Goal: Transaction & Acquisition: Purchase product/service

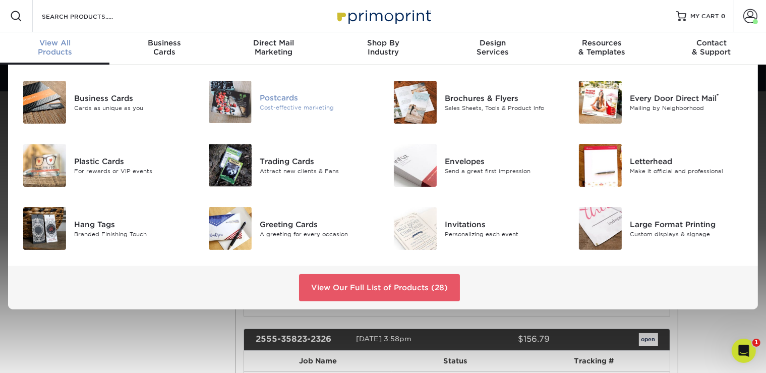
click at [297, 103] on div "Cost-effective marketing" at bounding box center [318, 107] width 116 height 9
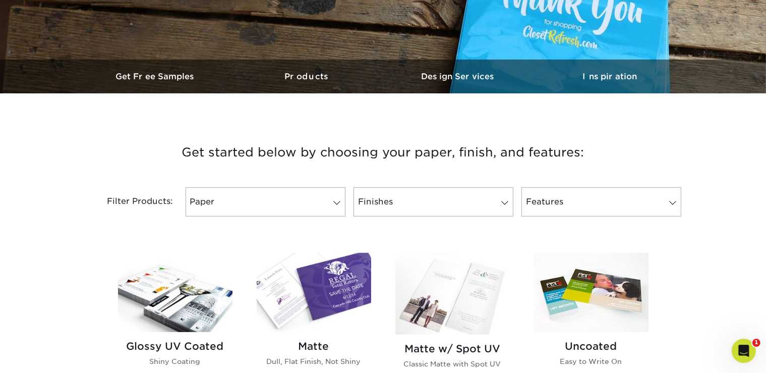
scroll to position [352, 0]
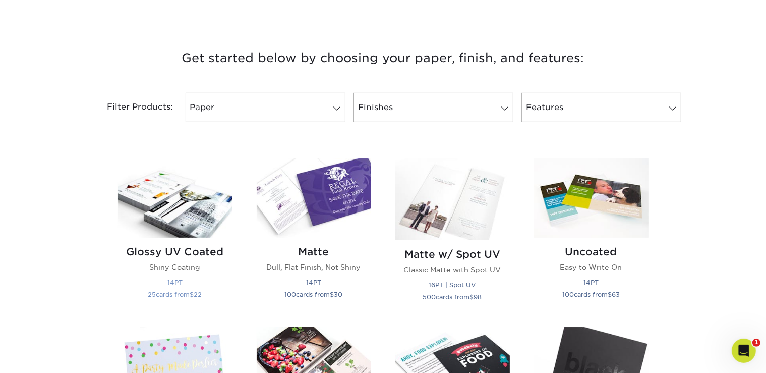
click at [198, 214] on img at bounding box center [175, 197] width 114 height 79
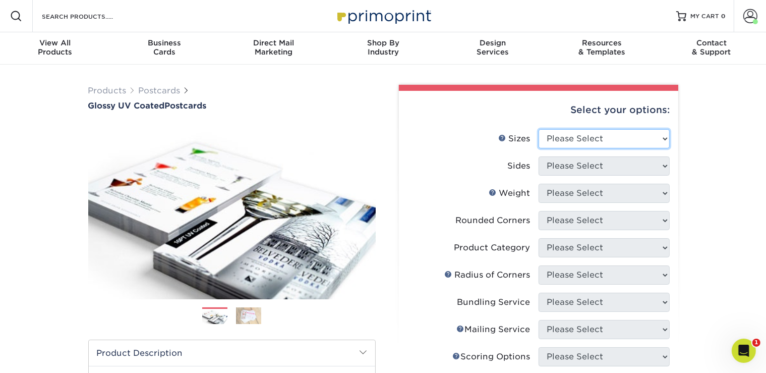
select select "4.00x6.00"
click option "4" x 6"" at bounding box center [0, 0] width 0 height 0
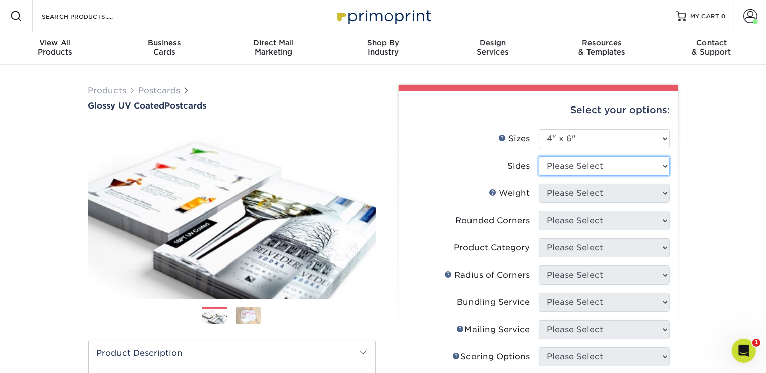
click at [539, 156] on select "Please Select Print Both Sides Print Front Only" at bounding box center [604, 165] width 131 height 19
select select "13abbda7-1d64-4f25-8bb2-c179b224825d"
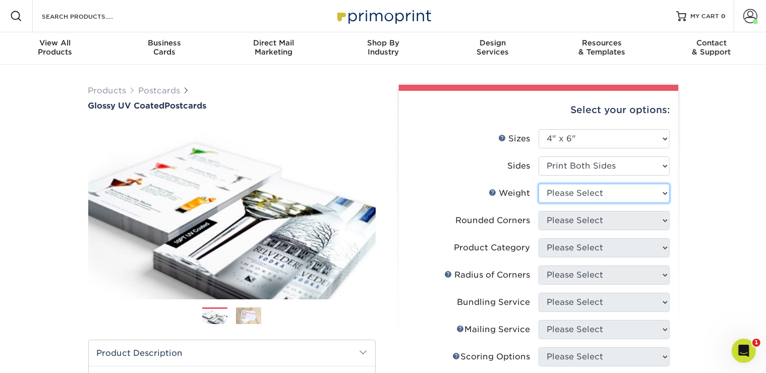
click at [539, 184] on select "Please Select 14PT 16PT 18PT C1S" at bounding box center [604, 193] width 131 height 19
select select "16PT"
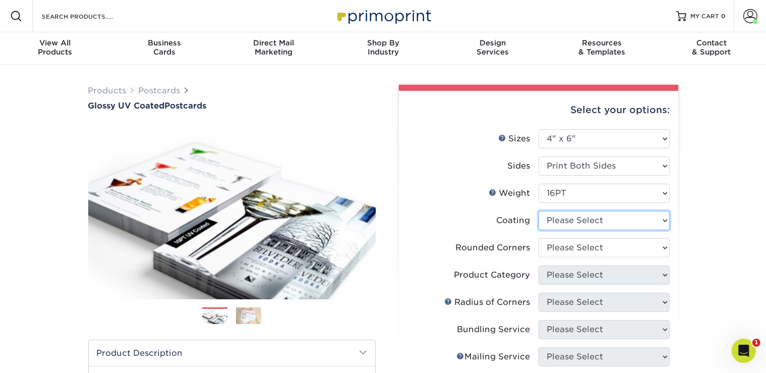
click at [539, 211] on select at bounding box center [604, 220] width 131 height 19
select select "ae367451-b2b8-45df-a344-0f05b6a12993"
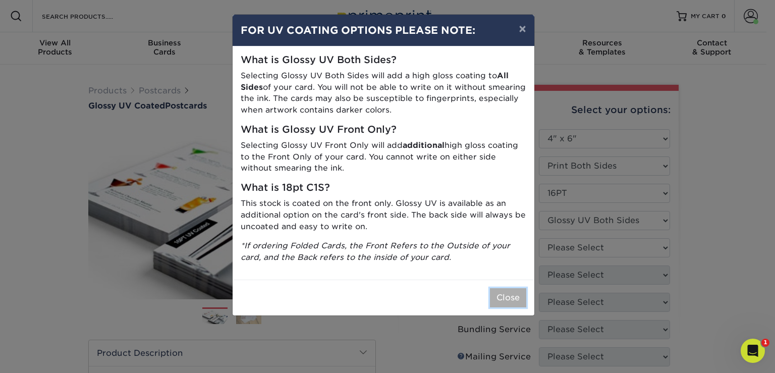
click at [507, 289] on button "Close" at bounding box center [508, 297] width 36 height 19
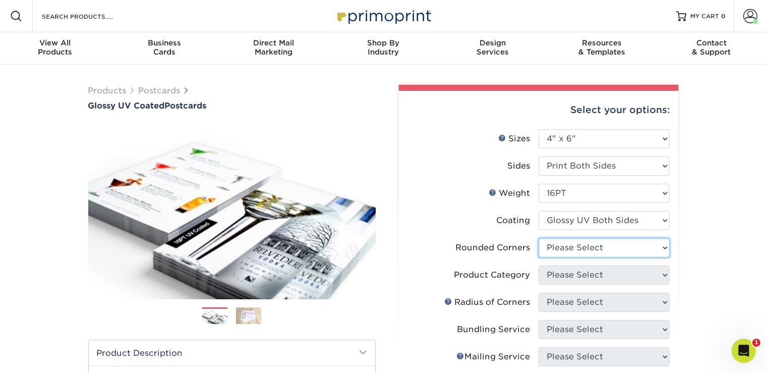
click at [539, 238] on select "Please Select Yes - Round 4 Corners No" at bounding box center [604, 247] width 131 height 19
select select "0"
click option "No" at bounding box center [0, 0] width 0 height 0
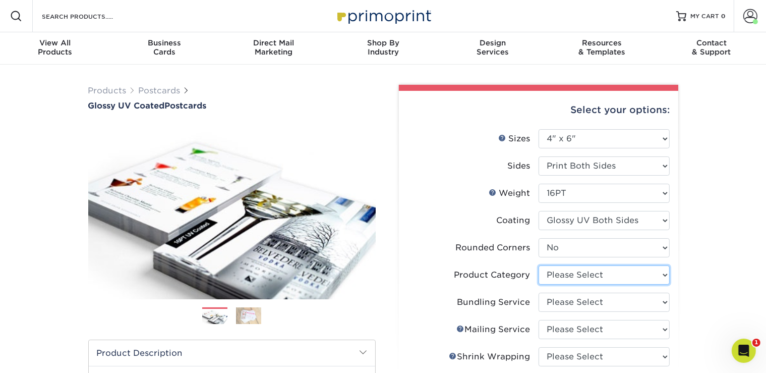
click at [539, 265] on select "Please Select Postcards" at bounding box center [604, 274] width 131 height 19
select select "9b7272e0-d6c8-4c3c-8e97-d3a1bcdab858"
click option "Postcards" at bounding box center [0, 0] width 0 height 0
click at [539, 293] on select "Please Select No Bundling Services Yes, Bundles of 50 (+2 Days) Yes, Bundles of…" at bounding box center [604, 302] width 131 height 19
select select "58689abb-25c0-461c-a4c3-a80b627d6649"
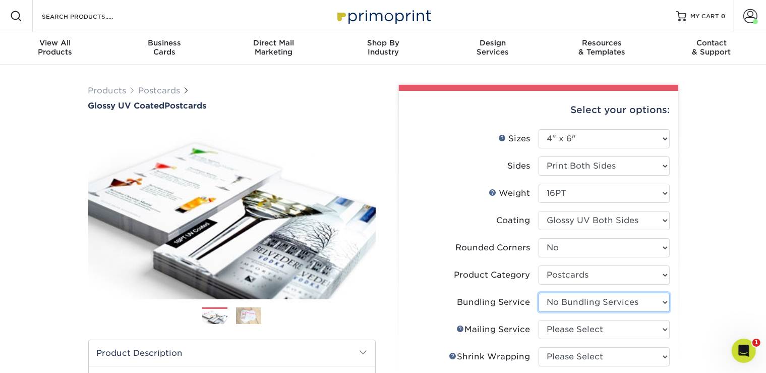
click option "No Bundling Services" at bounding box center [0, 0] width 0 height 0
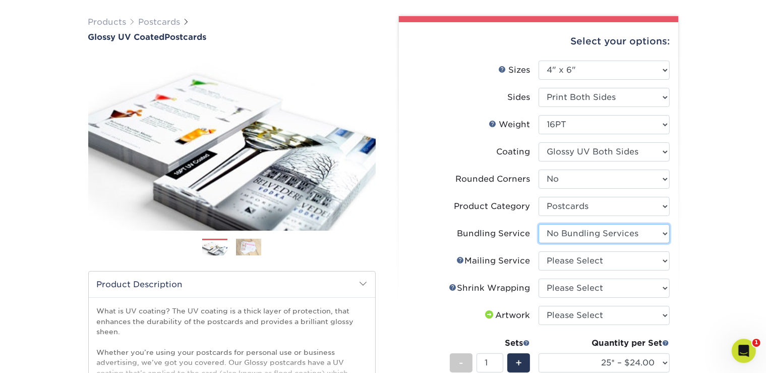
scroll to position [72, 0]
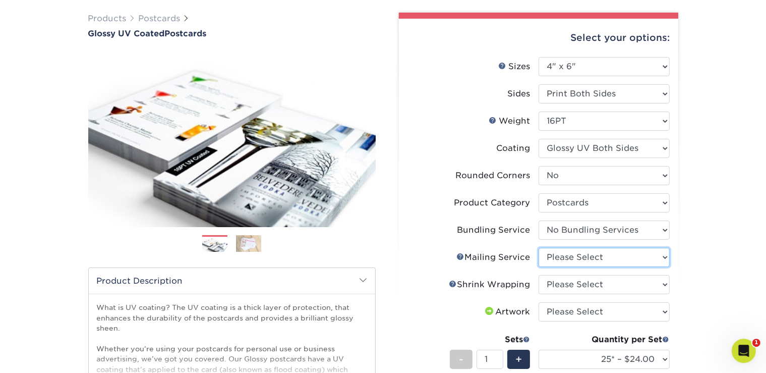
click at [539, 248] on select "Please Select No Direct Mailing Service No, I will mail/stamp/imprint Direct Ma…" at bounding box center [604, 257] width 131 height 19
select select "3e5e9bdd-d78a-4c28-a41d-fe1407925ca6"
click option "No Direct Mailing Service" at bounding box center [0, 0] width 0 height 0
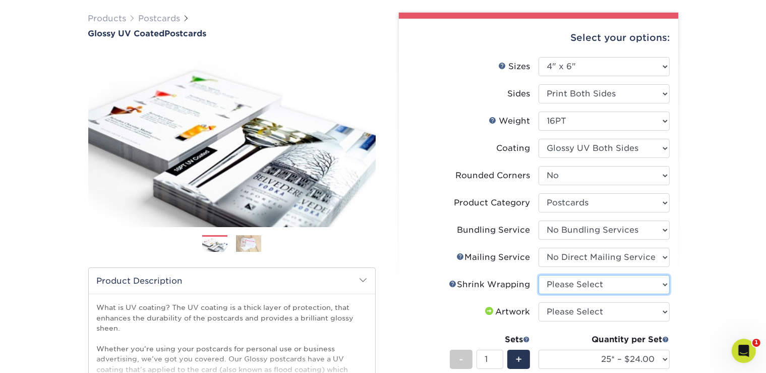
click at [539, 275] on select "Please Select No Shrink Wrapping Shrink Wrap 100 Per Package Shrink Wrap 50 Per…" at bounding box center [604, 284] width 131 height 19
select select "eb9de9fe-80eb-4931-8869-fba0fd6c3181"
click option "Shrink Wrap 50 Per Package" at bounding box center [0, 0] width 0 height 0
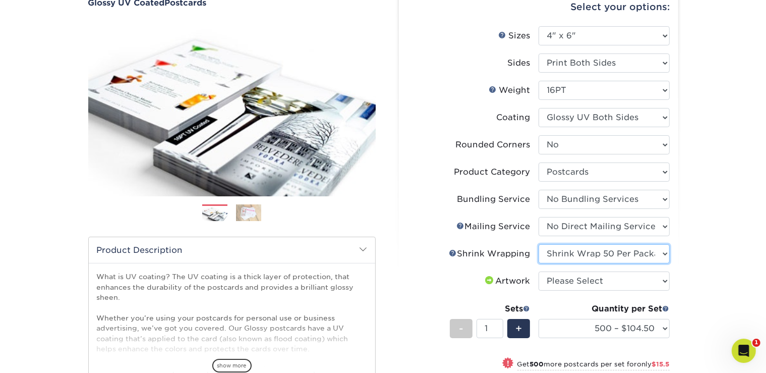
scroll to position [125, 0]
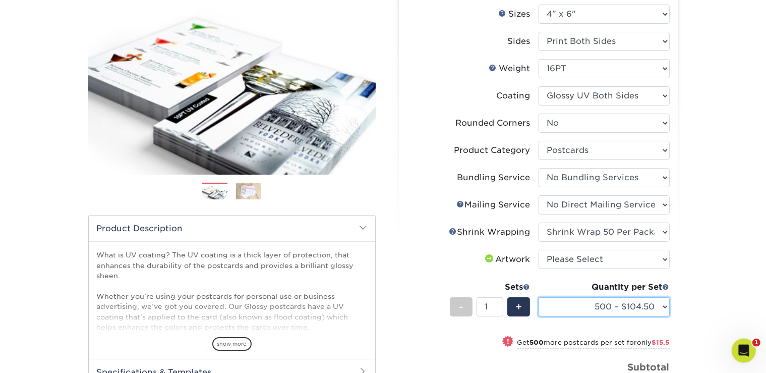
click at [539, 297] on select "25* – $24.00 50* – $28.00 75* – $34.00 100* – $41.00 250* – $74.00 500 – $104.5…" at bounding box center [604, 306] width 131 height 19
select select "1000 – $120.00"
click option "1000 – $120.00" at bounding box center [0, 0] width 0 height 0
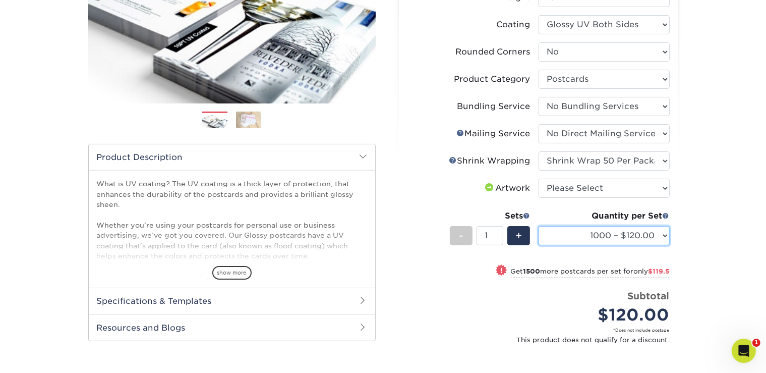
scroll to position [252, 0]
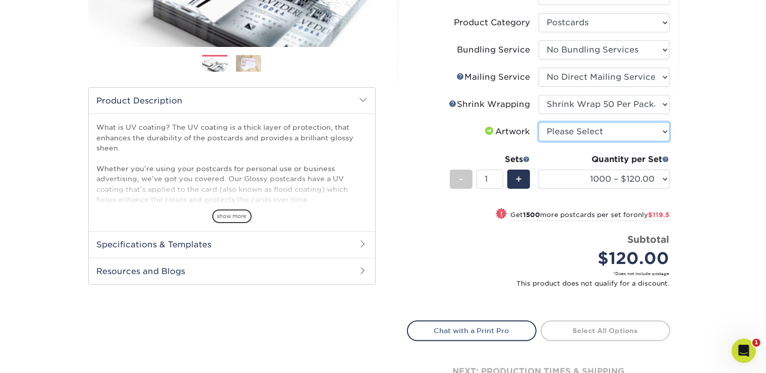
select select "upload"
click option "I will upload files" at bounding box center [0, 0] width 0 height 0
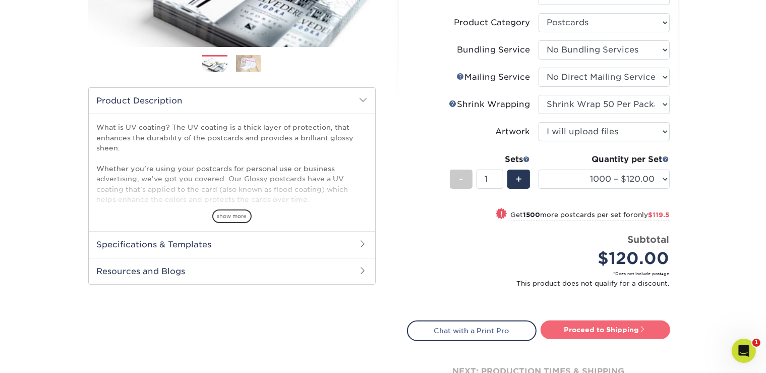
click at [613, 334] on link "Proceed to Shipping" at bounding box center [606, 329] width 130 height 18
type input "Set 1"
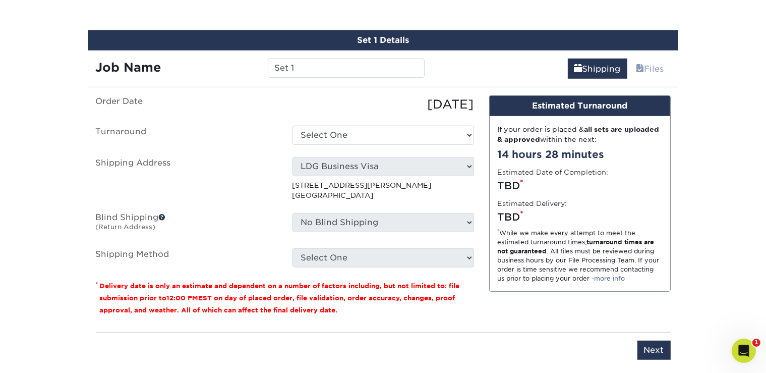
scroll to position [599, 0]
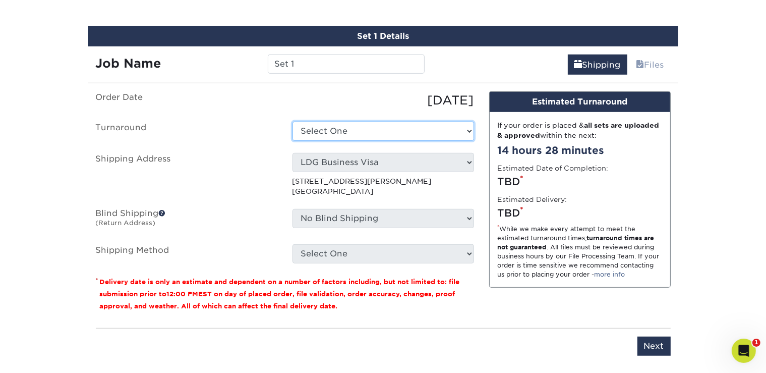
click at [293, 122] on select "Select One 2-4 Business Days 2 Day Next Business Day" at bounding box center [384, 131] width 182 height 19
select select "f62d8cbd-101a-4c40-ada0-9d0ad399985a"
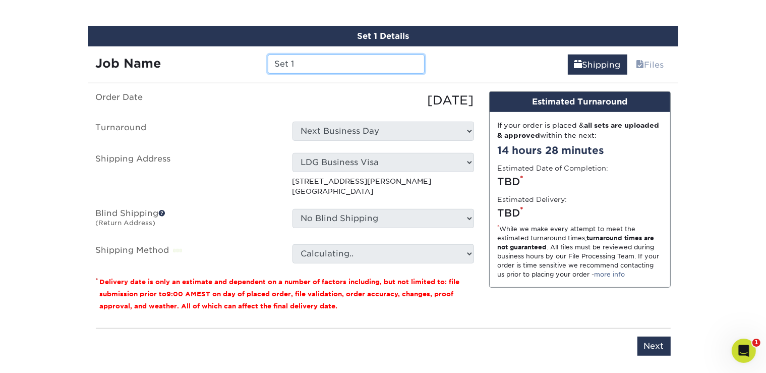
click at [299, 67] on input "Set 1" at bounding box center [346, 63] width 157 height 19
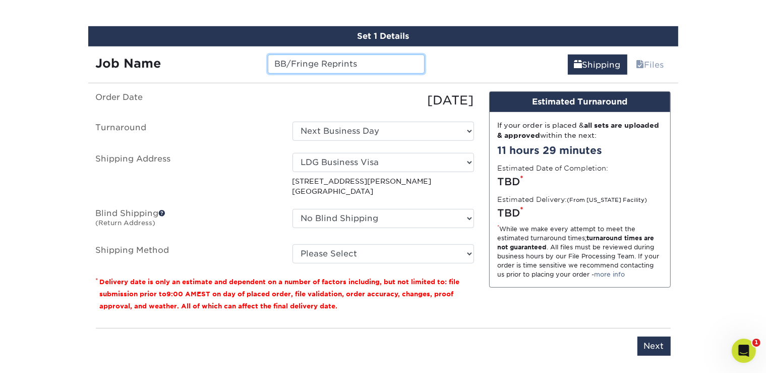
type input "BB/Fringe Reprints"
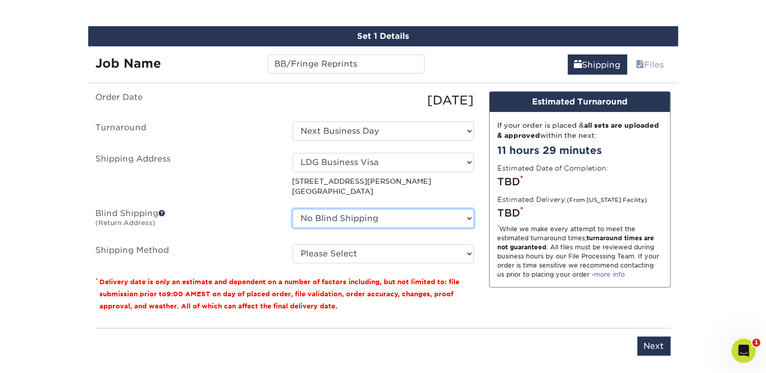
click at [293, 209] on select "No Blind Shipping Andrea Dornbusch ARCE CLEANING At Home Tax Service Cal Electr…" at bounding box center [384, 218] width 182 height 19
click at [378, 214] on select "No Blind Shipping Andrea Dornbusch ARCE CLEANING At Home Tax Service Cal Electr…" at bounding box center [384, 218] width 182 height 19
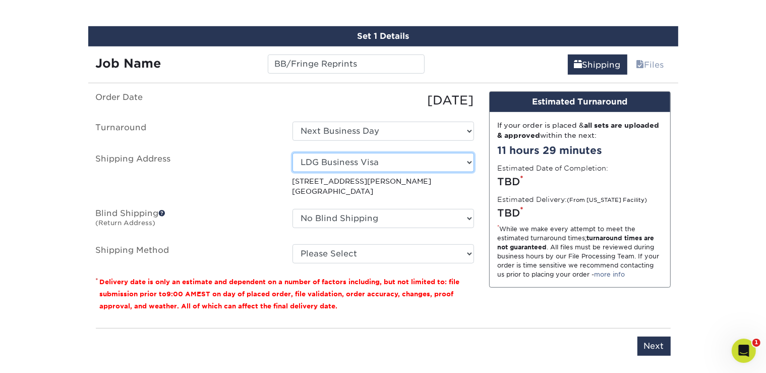
click at [293, 153] on select "Select One Andrea Dornbusch ARCE CLEANING At Home Tax Service Cal Electro, Inc …" at bounding box center [384, 162] width 182 height 19
select select "175998"
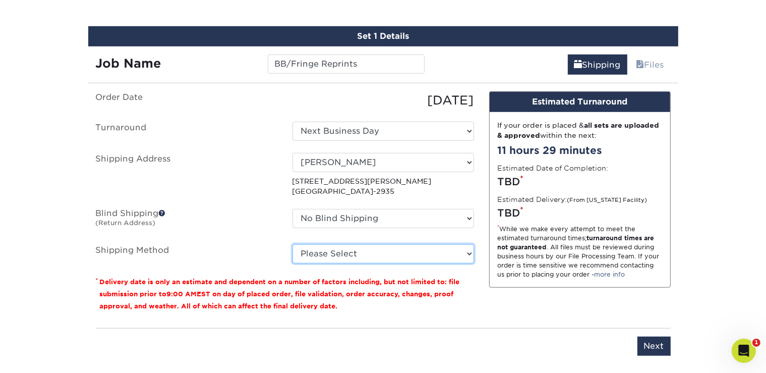
click at [293, 244] on select "Please Select Ground Shipping (+$26.73) 3 Day Shipping Service (+$38.57) 2 Day …" at bounding box center [384, 253] width 182 height 19
click option "Ground Shipping (+$26.73)" at bounding box center [0, 0] width 0 height 0
click at [293, 244] on select "Please Select Ground Shipping (+$26.73) 3 Day Shipping Service (+$38.57) 2 Day …" at bounding box center [384, 253] width 182 height 19
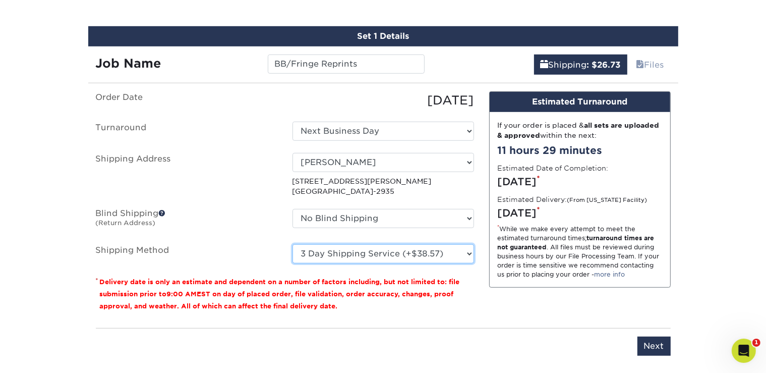
click option "3 Day Shipping Service (+$38.57)" at bounding box center [0, 0] width 0 height 0
click at [293, 244] on select "Please Select Ground Shipping (+$26.73) 3 Day Shipping Service (+$38.57) 2 Day …" at bounding box center [384, 253] width 182 height 19
click option "2 Day Air Shipping (+$43.30)" at bounding box center [0, 0] width 0 height 0
click at [293, 244] on select "Please Select Ground Shipping (+$26.73) 3 Day Shipping Service (+$38.57) 2 Day …" at bounding box center [384, 253] width 182 height 19
click option "Next Day Shipping by 5pm (+$71.86)" at bounding box center [0, 0] width 0 height 0
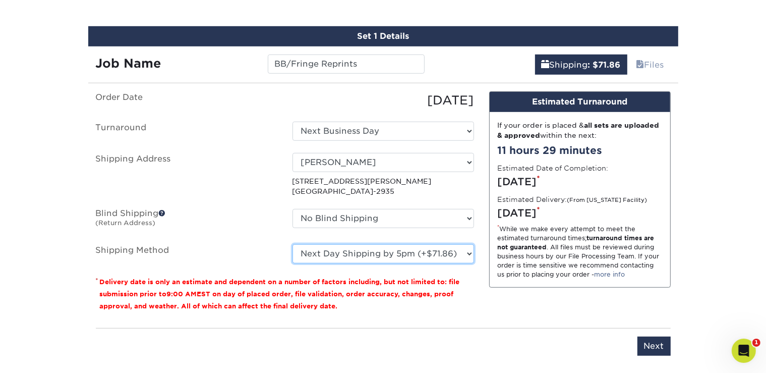
click at [293, 244] on select "Please Select Ground Shipping (+$26.73) 3 Day Shipping Service (+$38.57) 2 Day …" at bounding box center [384, 253] width 182 height 19
select select "03"
click option "Ground Shipping (+$26.73)" at bounding box center [0, 0] width 0 height 0
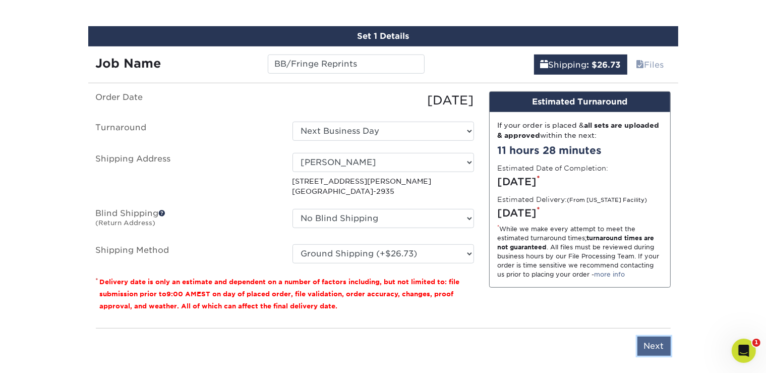
click at [647, 342] on input "Next" at bounding box center [653, 345] width 33 height 19
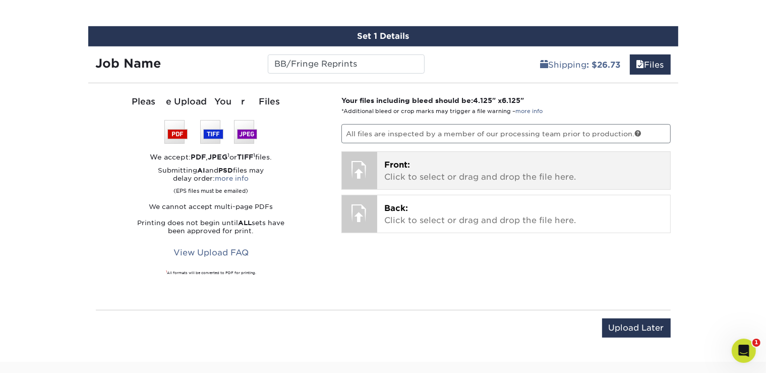
click at [384, 169] on div "Front: Click to select or drag and drop the file here. Choose file" at bounding box center [523, 170] width 293 height 37
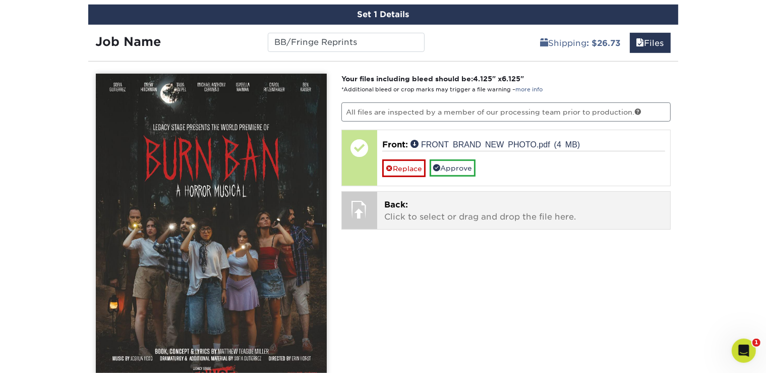
scroll to position [742, 0]
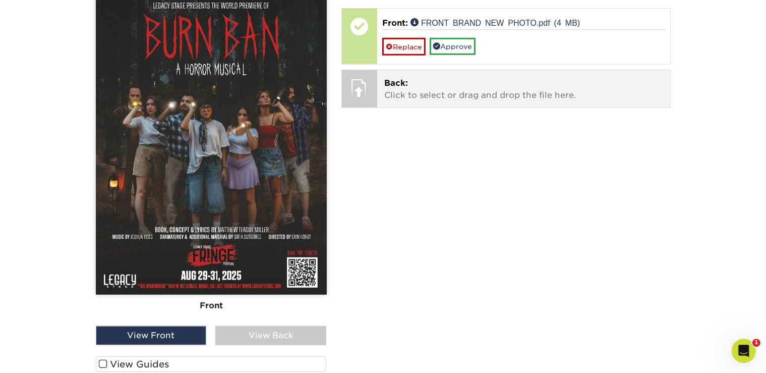
click at [356, 87] on div at bounding box center [359, 87] width 35 height 35
click at [446, 82] on p "Back: Click to select or drag and drop the file here." at bounding box center [523, 89] width 279 height 24
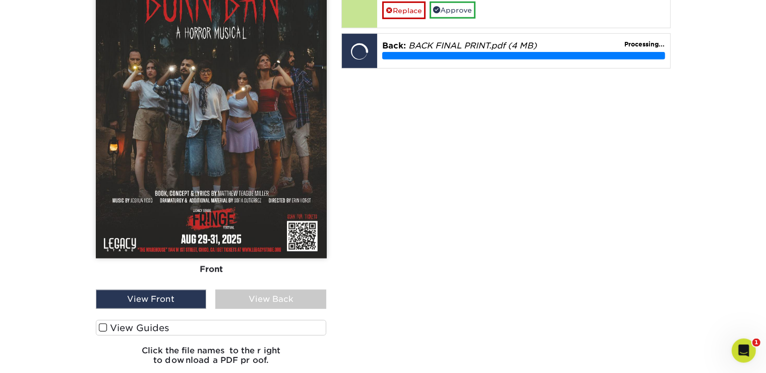
click at [108, 329] on label "View Guides" at bounding box center [211, 328] width 231 height 16
click at [0, 0] on input "View Guides" at bounding box center [0, 0] width 0 height 0
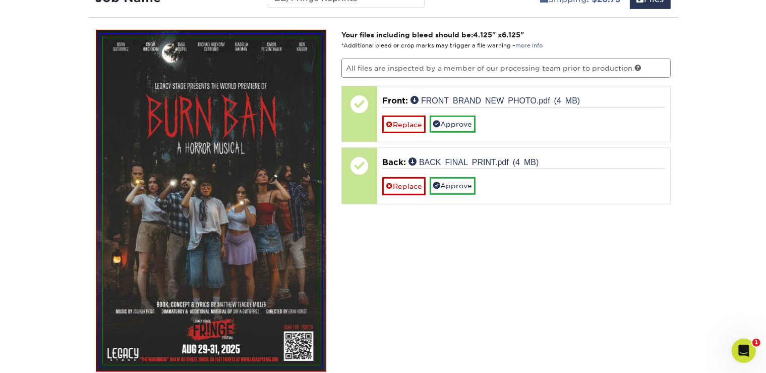
scroll to position [664, 0]
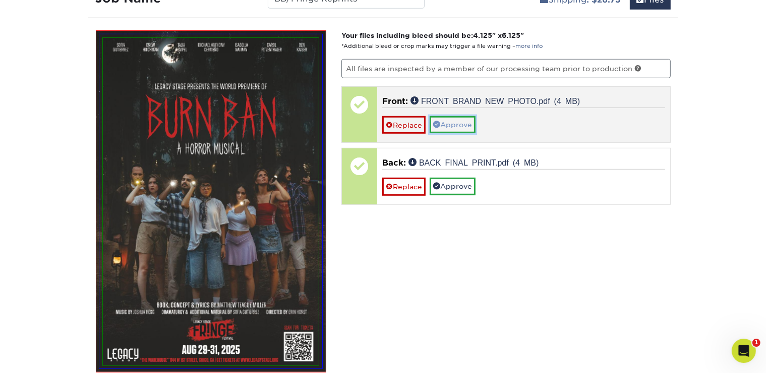
click at [445, 122] on link "Approve" at bounding box center [453, 124] width 46 height 17
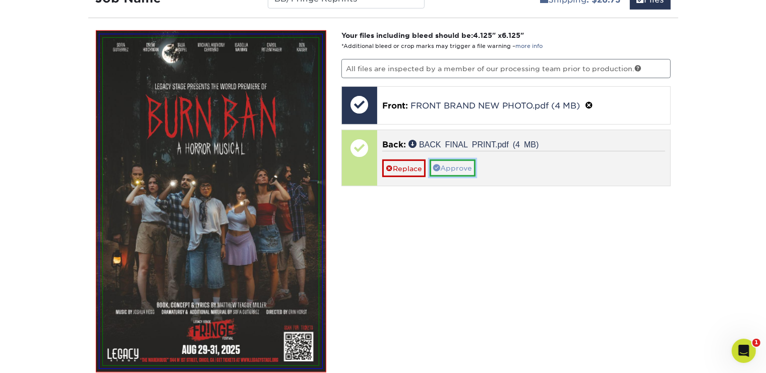
click at [450, 170] on link "Approve" at bounding box center [453, 167] width 46 height 17
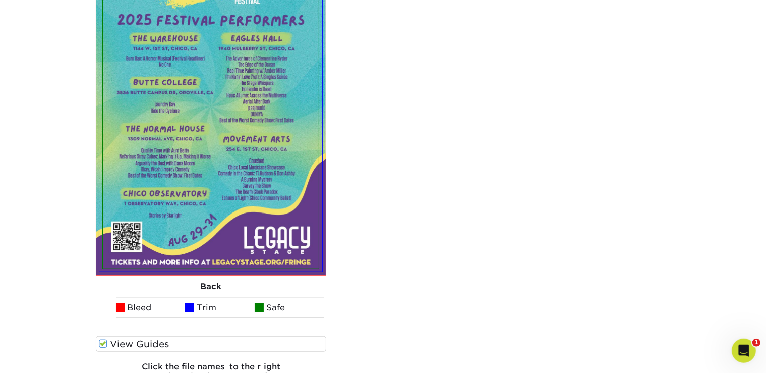
scroll to position [1123, 0]
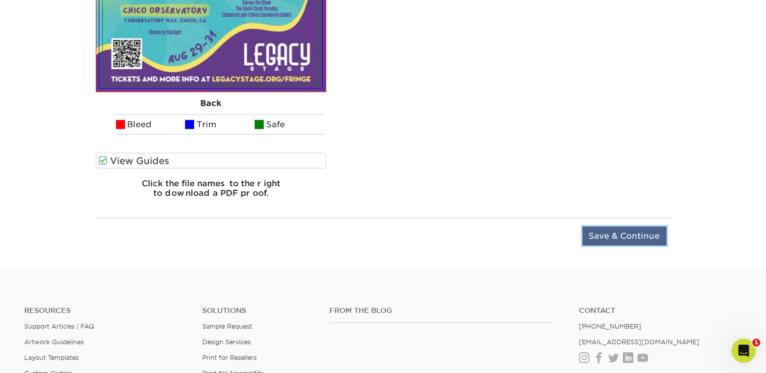
click at [608, 240] on input "Save & Continue" at bounding box center [624, 235] width 84 height 19
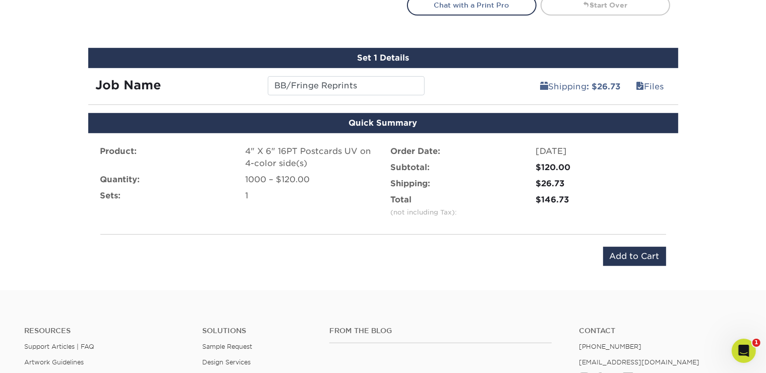
scroll to position [578, 0]
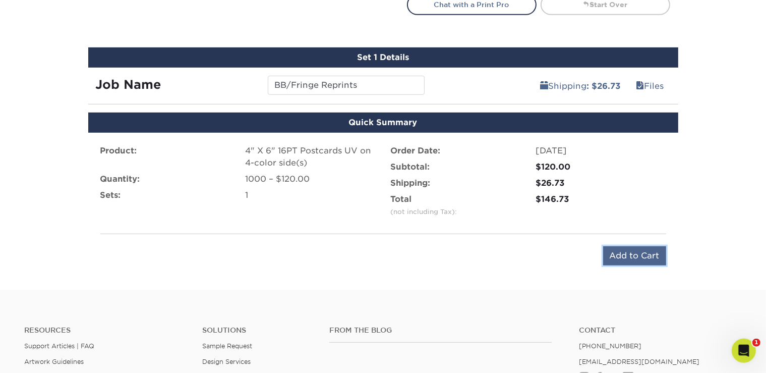
click at [639, 248] on input "Add to Cart" at bounding box center [634, 255] width 63 height 19
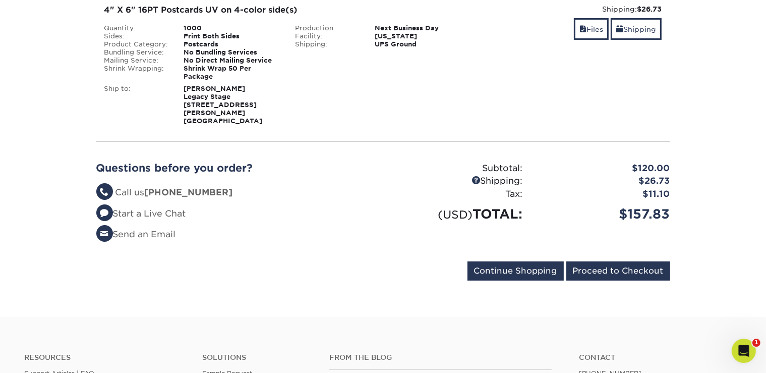
scroll to position [180, 0]
click at [627, 261] on input "Proceed to Checkout" at bounding box center [618, 270] width 104 height 19
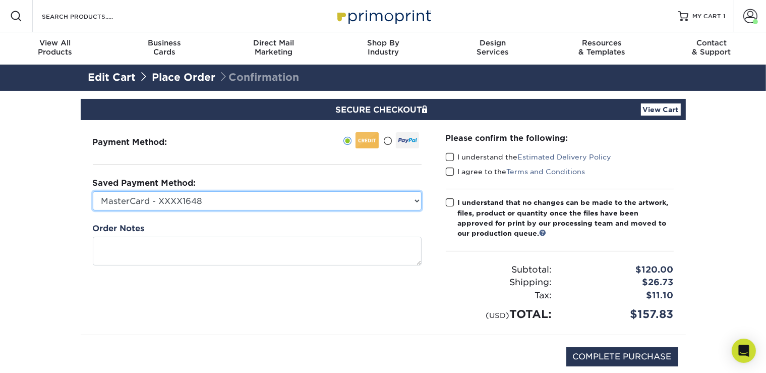
click at [93, 191] on select "MasterCard - XXXX1648 Visa - XXXX2794 Visa - XXXX3615 Visa - XXXX3615 Visa - XX…" at bounding box center [257, 200] width 329 height 19
select select "69281"
click option "Visa - XXXX8792" at bounding box center [0, 0] width 0 height 0
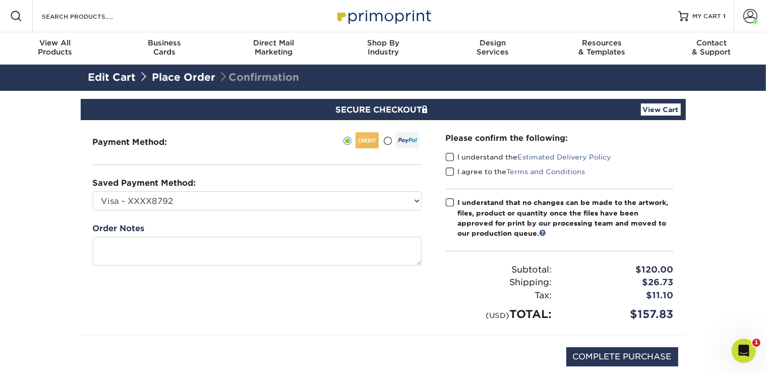
click at [448, 156] on span at bounding box center [450, 157] width 9 height 10
click at [0, 0] on input "I understand the Estimated Delivery Policy" at bounding box center [0, 0] width 0 height 0
click at [448, 173] on span at bounding box center [450, 172] width 9 height 10
click at [0, 0] on input "I agree to the Terms and Conditions" at bounding box center [0, 0] width 0 height 0
click at [448, 205] on span at bounding box center [450, 203] width 9 height 10
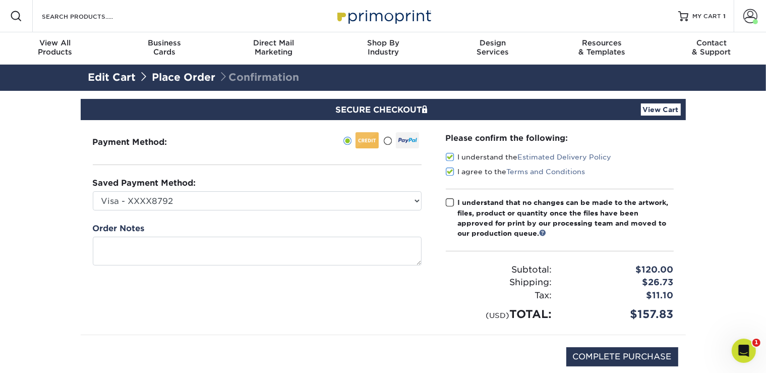
click at [0, 0] on input "I understand that no changes can be made to the artwork, files, product or quan…" at bounding box center [0, 0] width 0 height 0
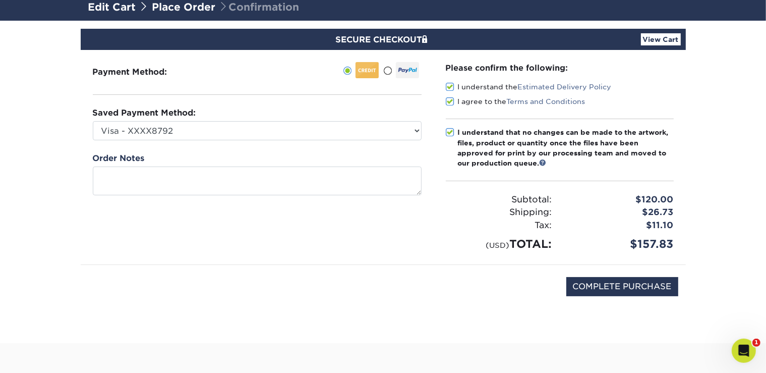
scroll to position [93, 0]
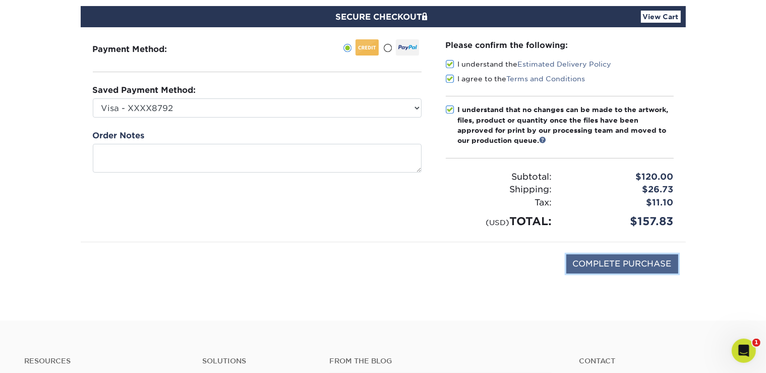
click at [584, 266] on input "COMPLETE PURCHASE" at bounding box center [622, 263] width 112 height 19
type input "PROCESSING, PLEASE WAIT..."
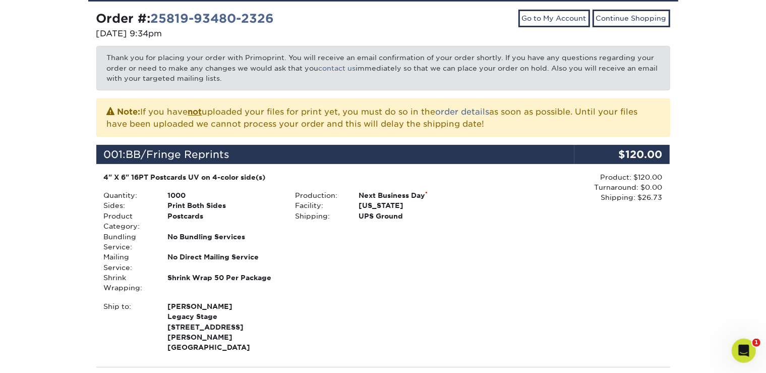
scroll to position [136, 0]
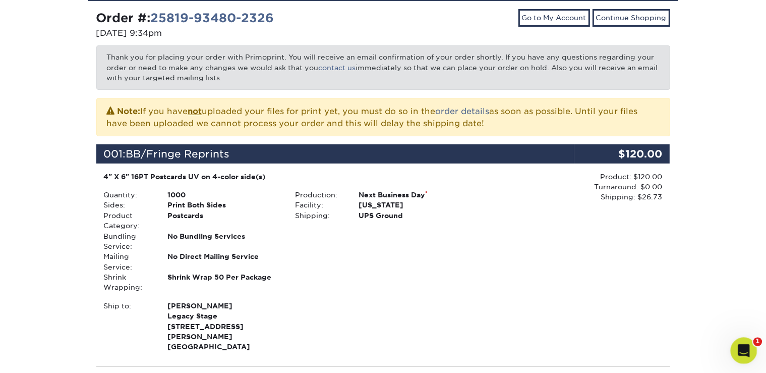
click at [747, 346] on icon "Open Intercom Messenger" at bounding box center [742, 349] width 17 height 17
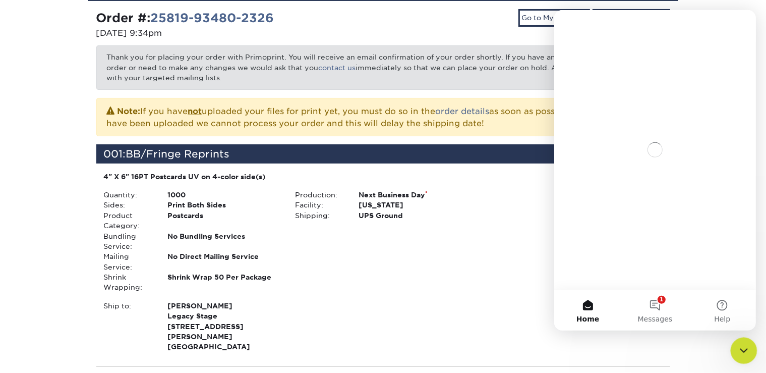
scroll to position [0, 0]
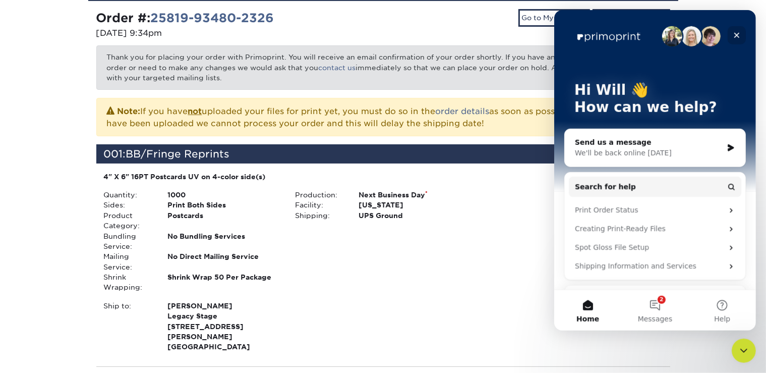
click at [734, 37] on icon "Close" at bounding box center [736, 35] width 8 height 8
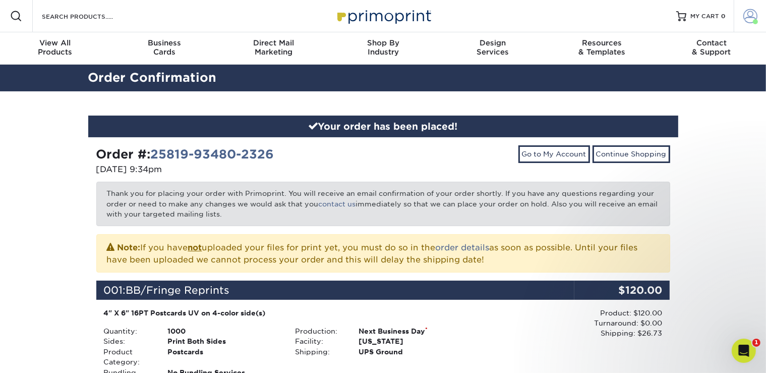
click at [748, 19] on span at bounding box center [750, 16] width 14 height 14
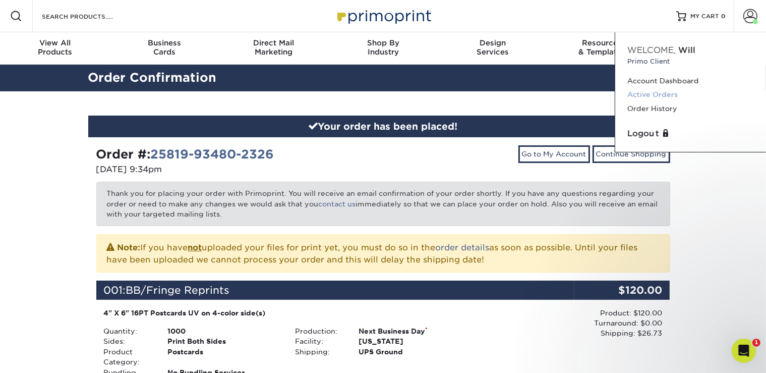
click at [638, 92] on link "Active Orders" at bounding box center [690, 95] width 127 height 14
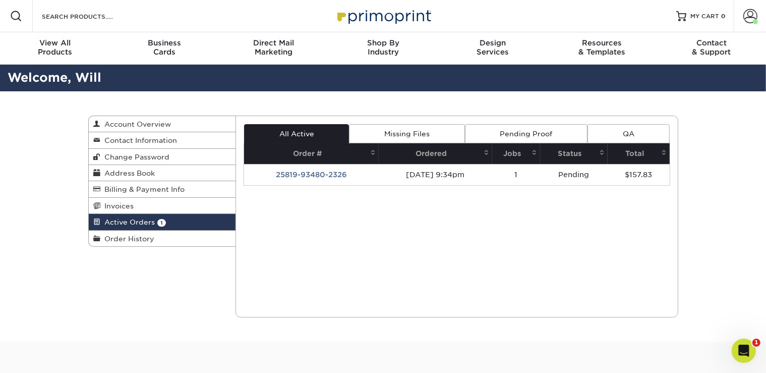
click at [407, 126] on link "Missing Files" at bounding box center [406, 133] width 115 height 19
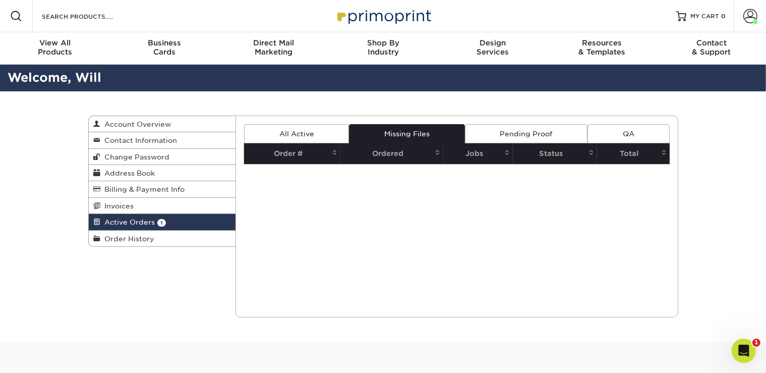
click at [312, 126] on link "All Active" at bounding box center [296, 133] width 105 height 19
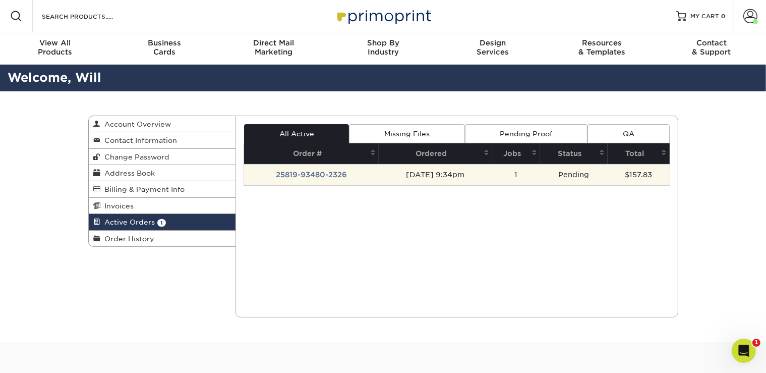
click at [315, 173] on td "25819-93480-2326" at bounding box center [311, 174] width 135 height 21
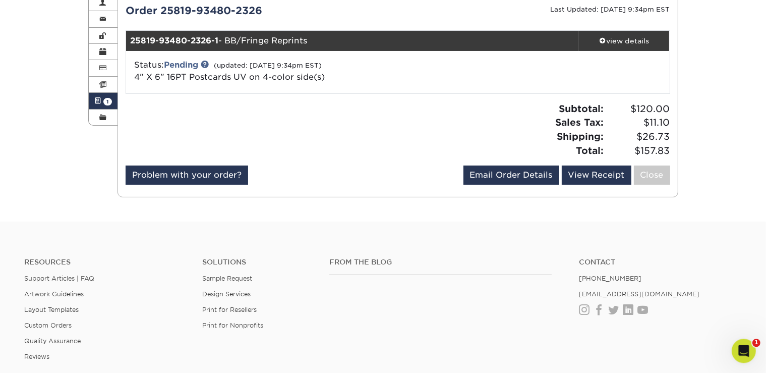
scroll to position [117, 0]
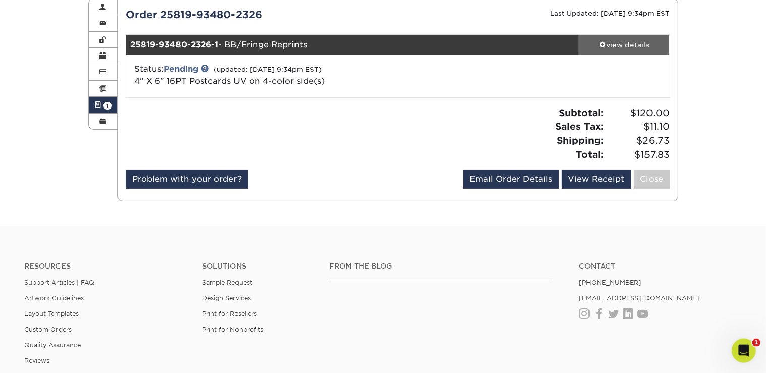
click at [613, 49] on link "view details" at bounding box center [624, 45] width 91 height 20
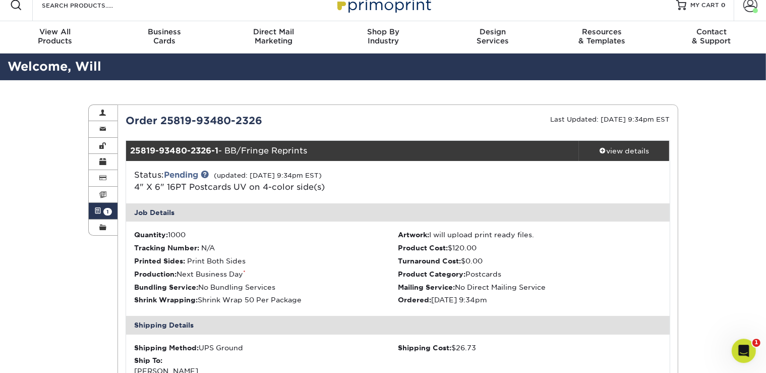
scroll to position [0, 0]
